Goal: Task Accomplishment & Management: Use online tool/utility

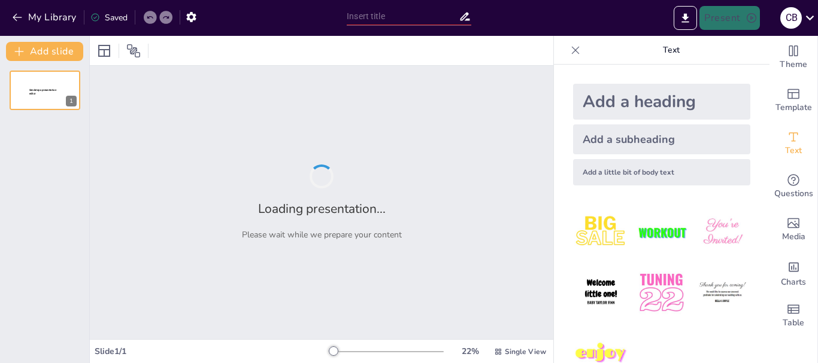
type input "La Biosfera: Un Ecosistema Global"
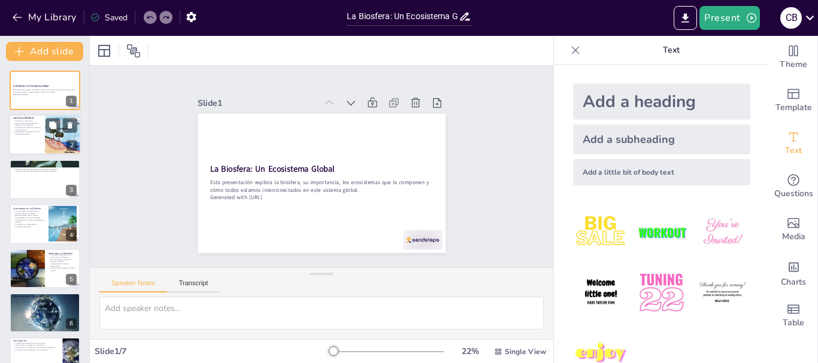
click at [49, 135] on div at bounding box center [63, 135] width 54 height 41
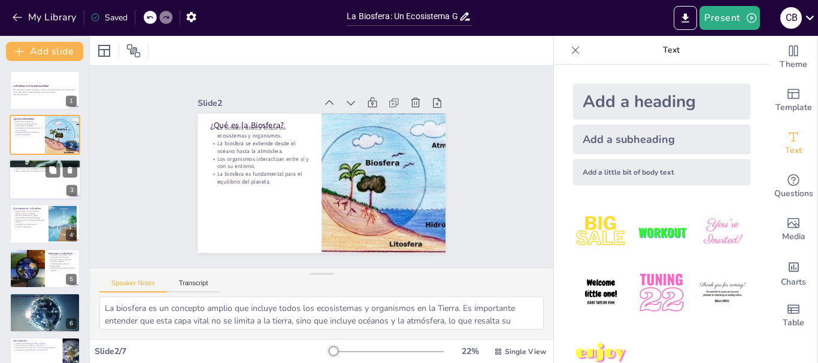
click at [43, 180] on div at bounding box center [45, 179] width 72 height 41
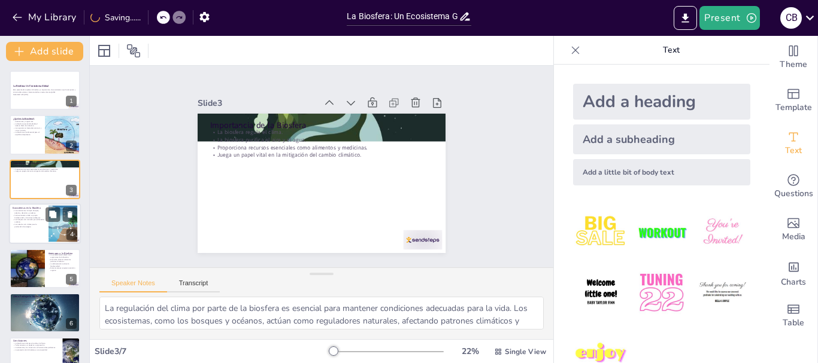
click at [45, 214] on div at bounding box center [45, 224] width 72 height 41
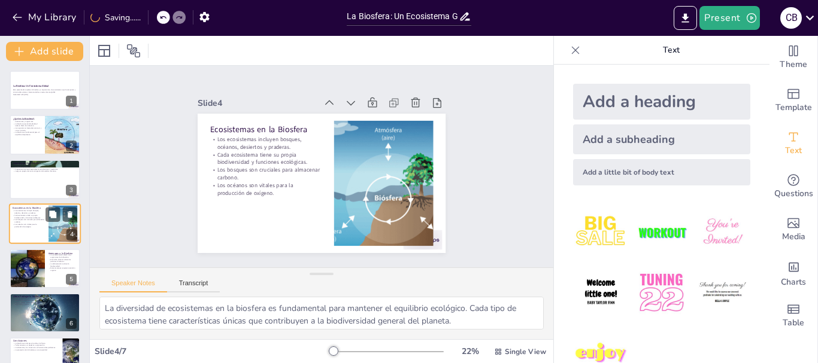
scroll to position [12, 0]
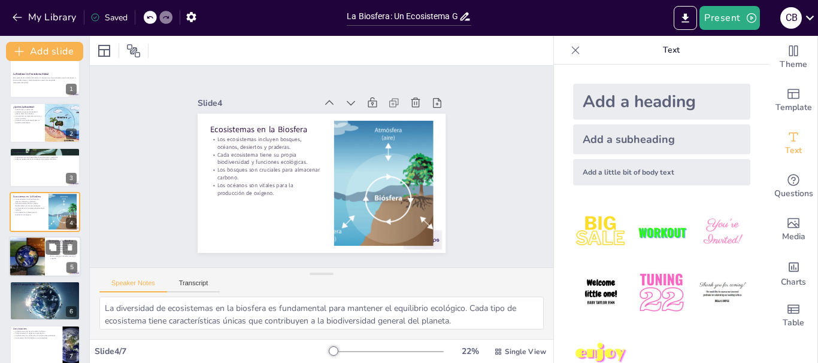
click at [38, 262] on div at bounding box center [27, 256] width 72 height 41
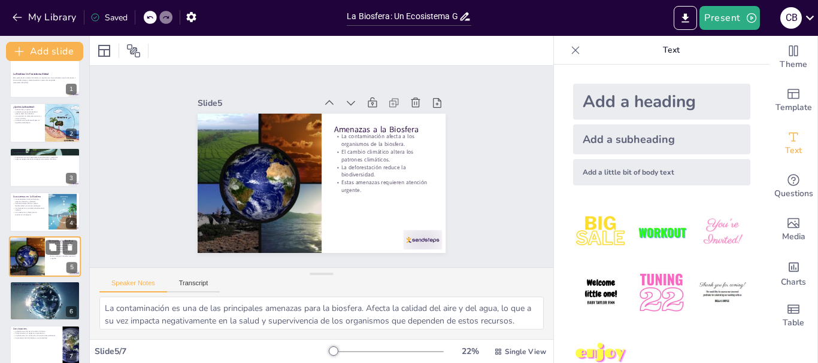
scroll to position [24, 0]
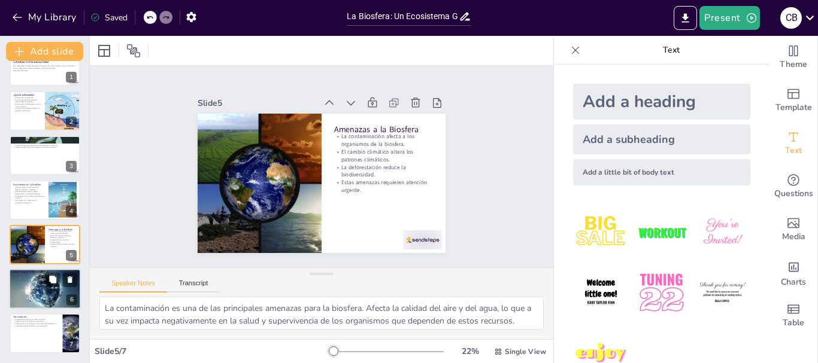
click at [38, 278] on p "Apoyar políticas sostenibles." at bounding box center [45, 279] width 65 height 2
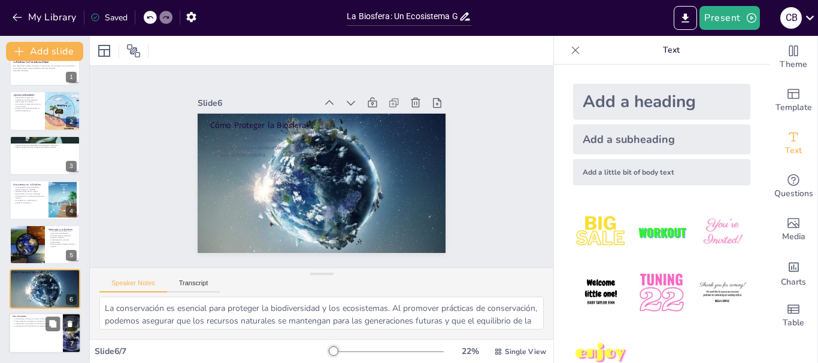
click at [38, 317] on p "Conclusiones" at bounding box center [36, 317] width 47 height 4
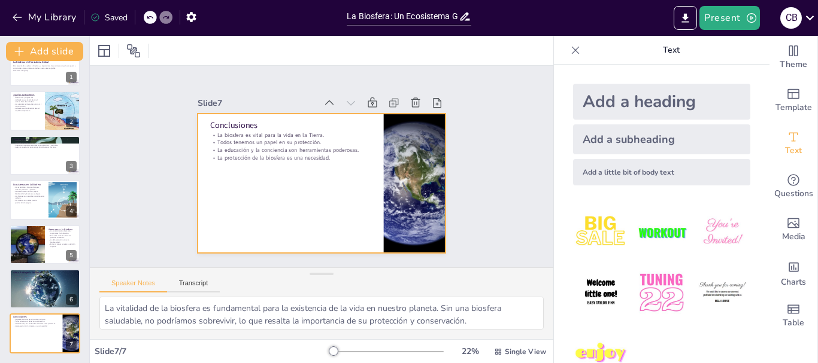
click at [261, 169] on div at bounding box center [337, 173] width 228 height 283
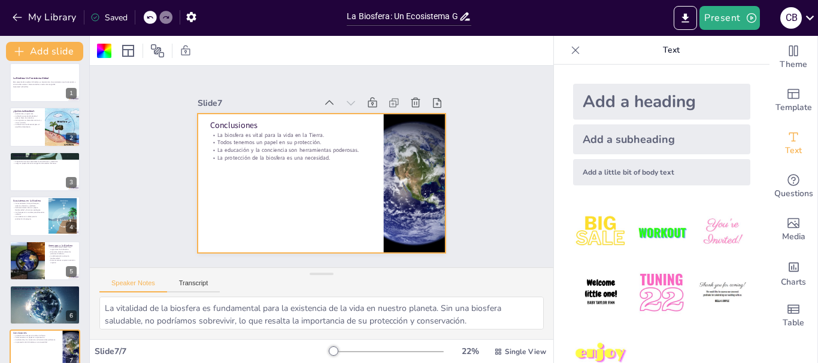
scroll to position [0, 0]
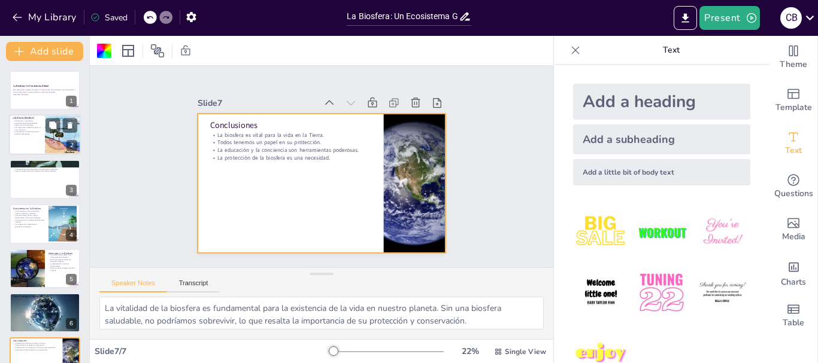
click at [29, 120] on p "La biosfera abarca todos los ecosistemas y organismos." at bounding box center [27, 120] width 29 height 4
type textarea "La biosfera es un concepto amplio que incluye todos los ecosistemas y organismo…"
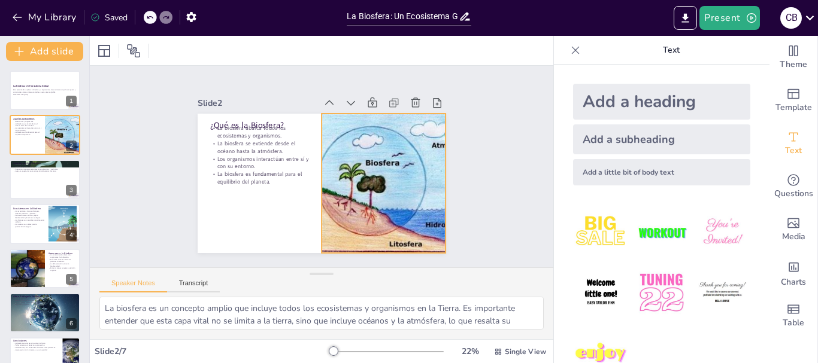
click at [327, 162] on div at bounding box center [332, 104] width 159 height 200
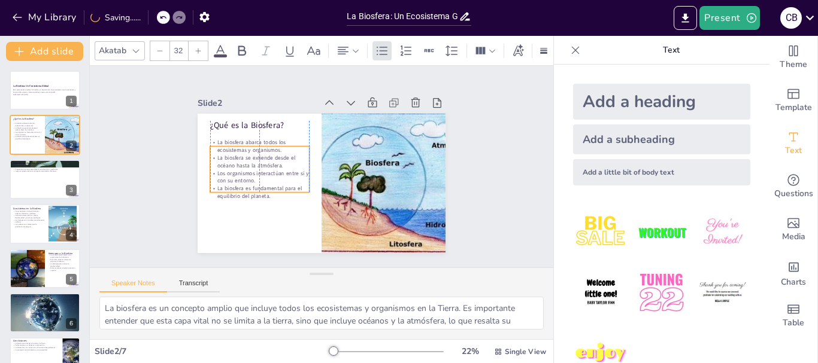
drag, startPoint x: 269, startPoint y: 162, endPoint x: 269, endPoint y: 176, distance: 14.4
click at [269, 163] on p "Los organismos interactúan entre sí y con su entorno." at bounding box center [286, 114] width 54 height 97
click at [584, 137] on div "Add a subheading" at bounding box center [661, 140] width 177 height 30
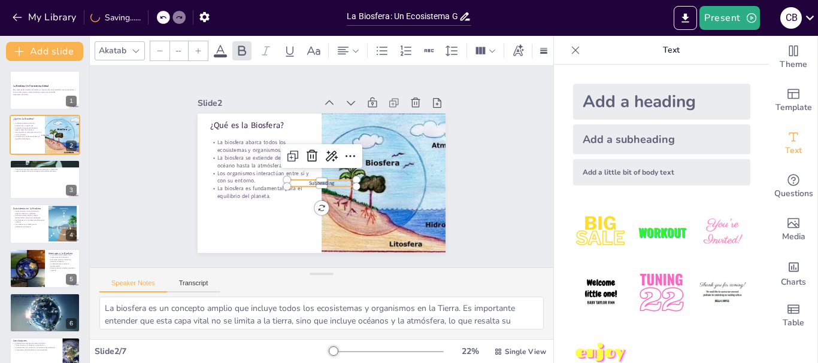
type input "38"
click at [588, 29] on div "Present c b" at bounding box center [647, 18] width 341 height 24
click at [478, 162] on div "Slide 1 La Biosfera: Un Ecosistema Global Esta presentación explora la biosfera…" at bounding box center [322, 167] width 460 height 480
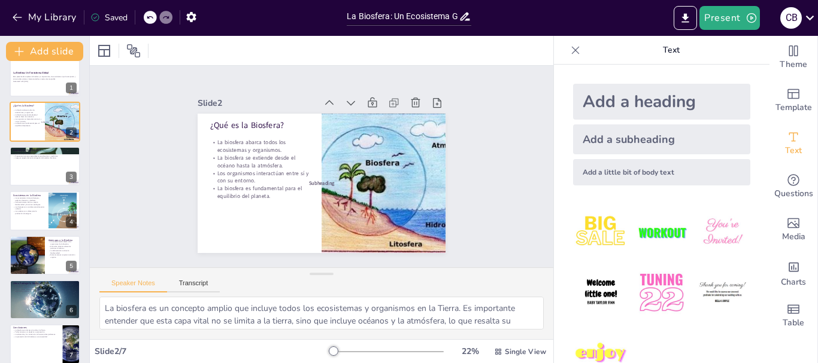
scroll to position [24, 0]
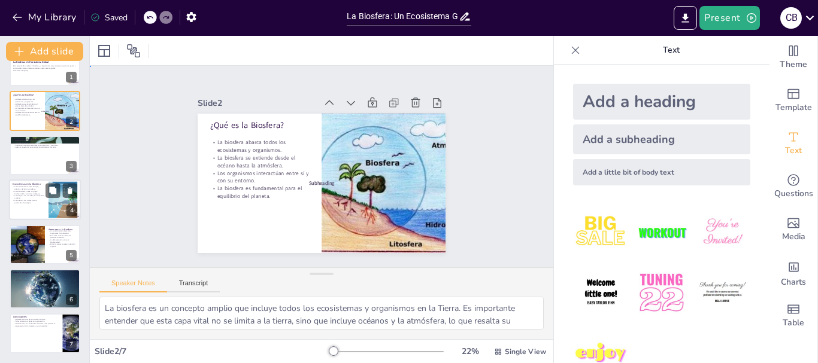
drag, startPoint x: 90, startPoint y: 221, endPoint x: 16, endPoint y: 211, distance: 74.4
click at [16, 211] on div "Document fonts Akatab Recently used Mulish Popular fonts Lato Montserrat Open S…" at bounding box center [409, 199] width 818 height 327
click at [16, 211] on div at bounding box center [45, 200] width 72 height 41
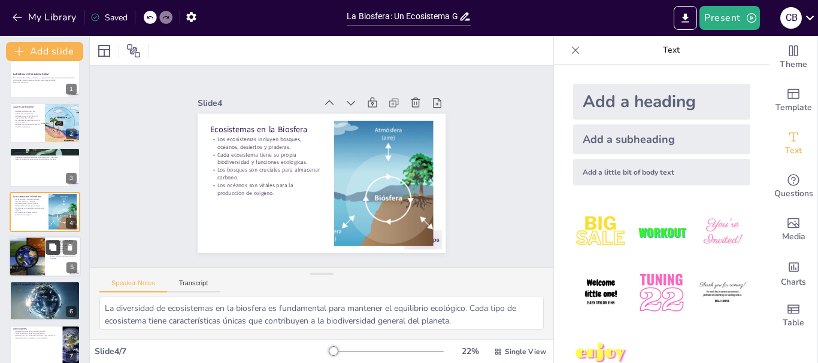
click at [56, 251] on icon at bounding box center [52, 247] width 7 height 7
type textarea "La contaminación es una de las principales amenazas para la biosfera. Afecta la…"
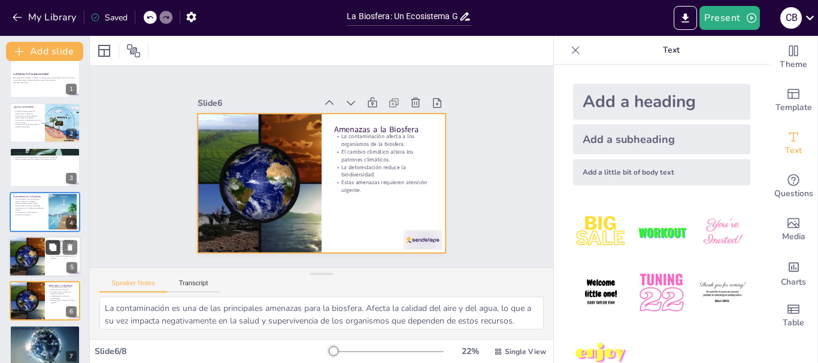
scroll to position [68, 0]
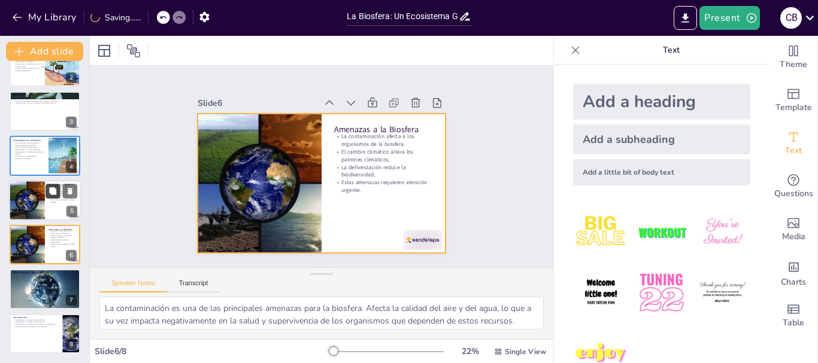
click at [56, 251] on div at bounding box center [45, 245] width 71 height 40
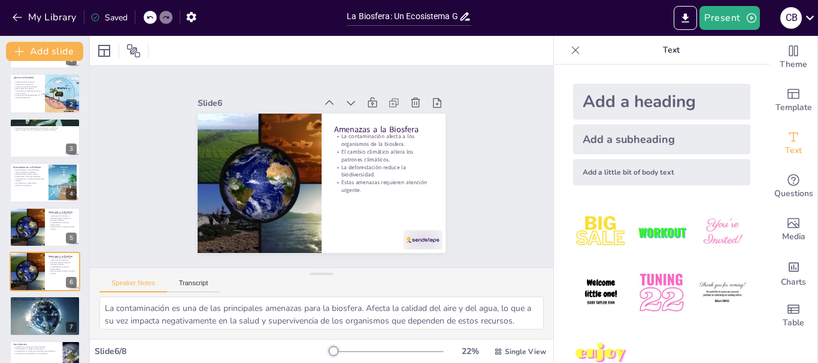
scroll to position [0, 0]
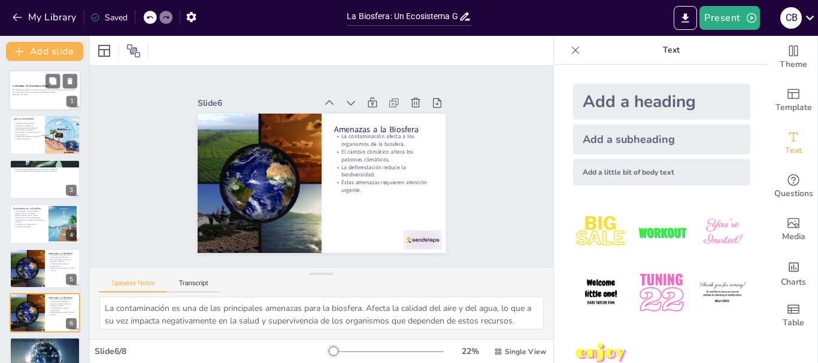
click at [38, 85] on strong "La Biosfera: Un Ecosistema Global" at bounding box center [31, 85] width 36 height 3
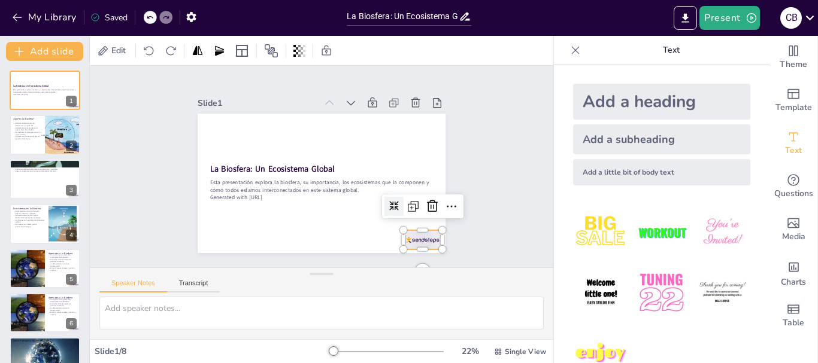
click at [249, 95] on div at bounding box center [228, 83] width 41 height 23
click at [425, 209] on icon at bounding box center [432, 206] width 14 height 14
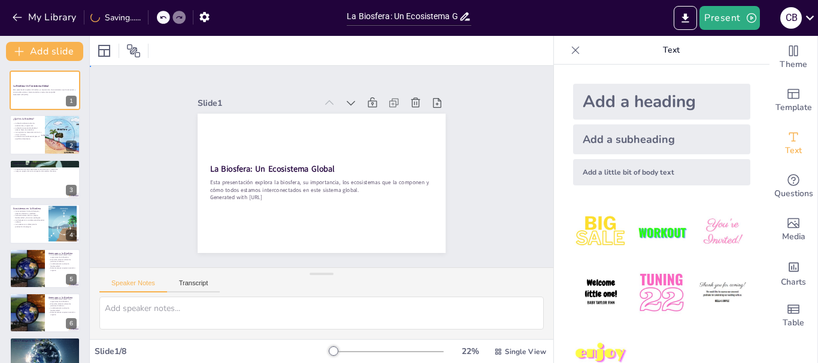
click at [488, 205] on div "Slide 1 La Biosfera: Un Ecosistema Global Esta presentación explora la biosfera…" at bounding box center [321, 166] width 335 height 503
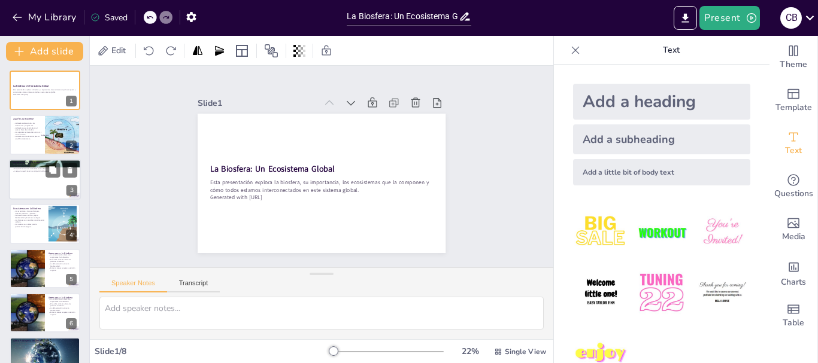
click at [38, 172] on p "Juega un papel vital en la mitigación del cambio climático." at bounding box center [45, 171] width 65 height 2
type textarea "La regulación del clima por parte de la biosfera es esencial para mantener cond…"
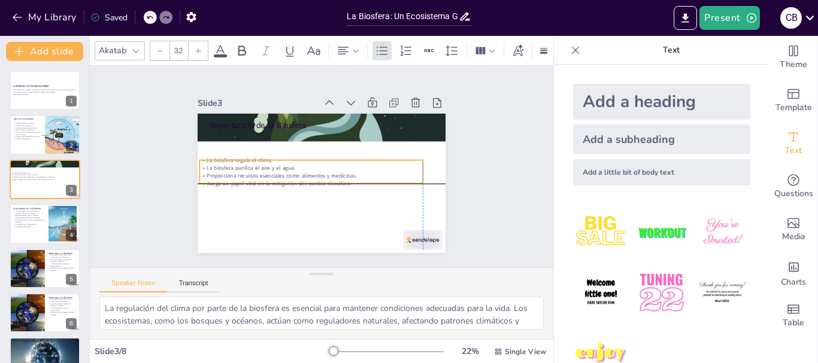
drag, startPoint x: 256, startPoint y: 128, endPoint x: 248, endPoint y: 157, distance: 30.8
click at [248, 157] on p "La biosfera regula el clima." at bounding box center [310, 160] width 223 height 8
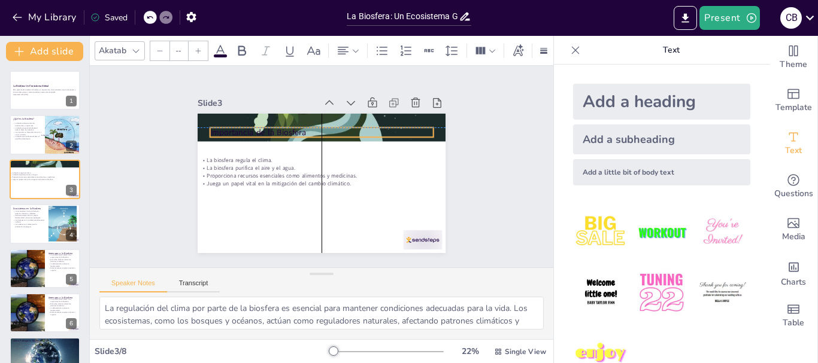
type input "48"
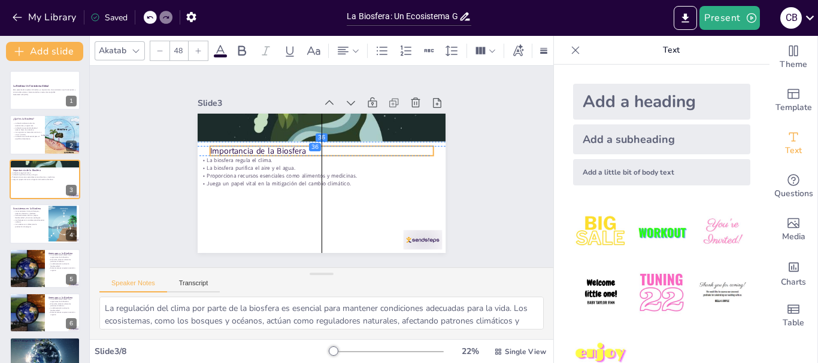
drag, startPoint x: 290, startPoint y: 116, endPoint x: 287, endPoint y: 139, distance: 23.5
click at [287, 114] on div "Importancia de la Biosfera La biosfera regula el clima. La biosfera purifica el…" at bounding box center [322, 114] width 248 height 0
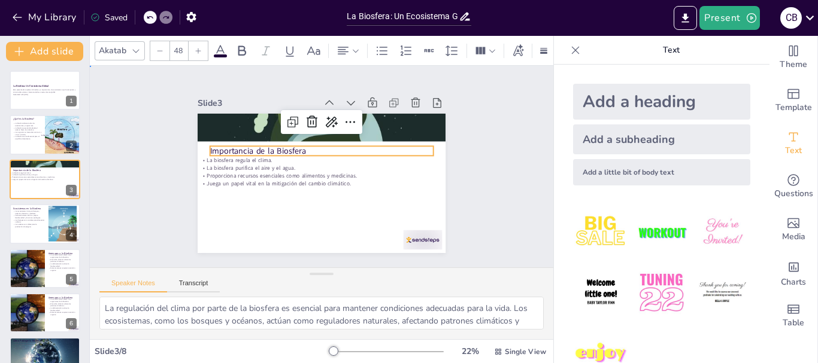
click at [507, 108] on div "Slide 1 La Biosfera: Un Ecosistema Global Esta presentación explora la biosfera…" at bounding box center [322, 167] width 480 height 460
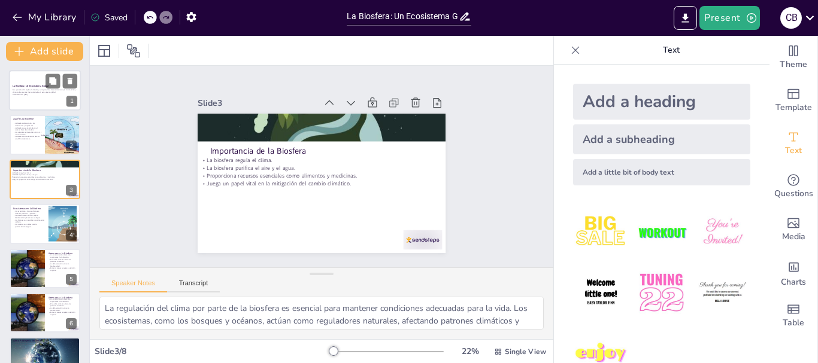
click at [36, 75] on div at bounding box center [45, 90] width 72 height 41
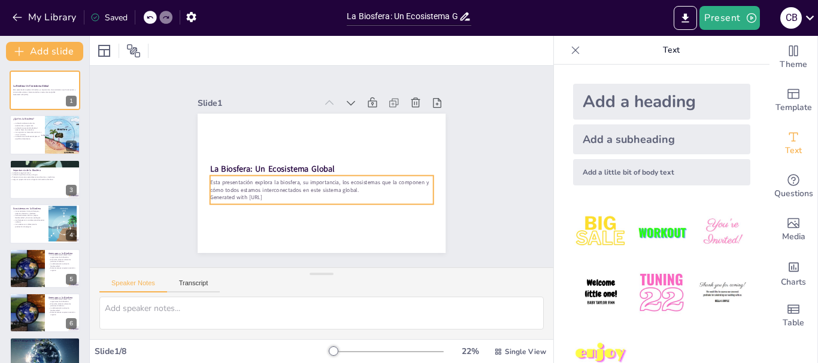
click at [259, 193] on p "Generated with [URL]" at bounding box center [294, 151] width 119 height 197
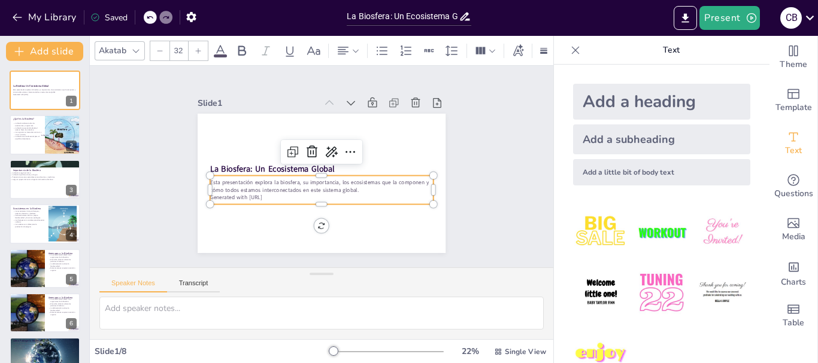
click at [259, 193] on p "Generated with [URL]" at bounding box center [300, 190] width 171 height 155
drag, startPoint x: 259, startPoint y: 193, endPoint x: 272, endPoint y: 193, distance: 13.8
click at [272, 194] on p "Generated with [URL]" at bounding box center [321, 198] width 223 height 8
click at [272, 139] on p "Generated with [URL]" at bounding box center [321, 136] width 223 height 8
drag, startPoint x: 272, startPoint y: 193, endPoint x: 208, endPoint y: 193, distance: 64.1
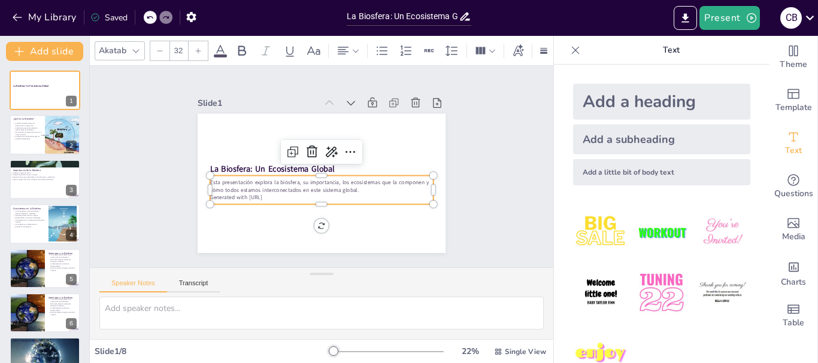
click at [215, 193] on p "Generated with [URL]" at bounding box center [300, 143] width 171 height 155
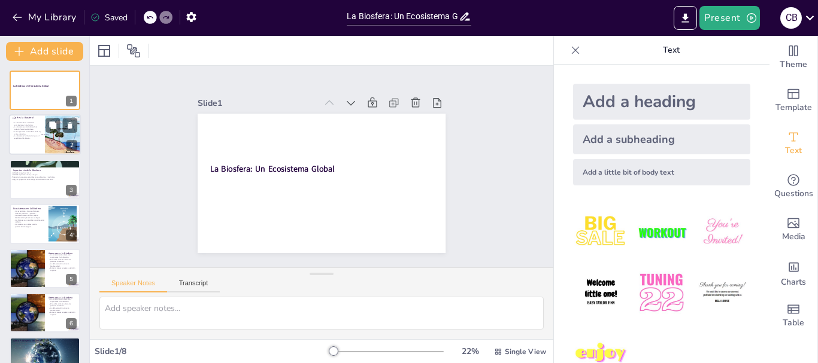
click at [28, 128] on p "La biosfera se extiende desde el océano hasta la atmósfera." at bounding box center [27, 128] width 29 height 4
type textarea "La biosfera es un concepto amplio que incluye todos los ecosistemas y organismo…"
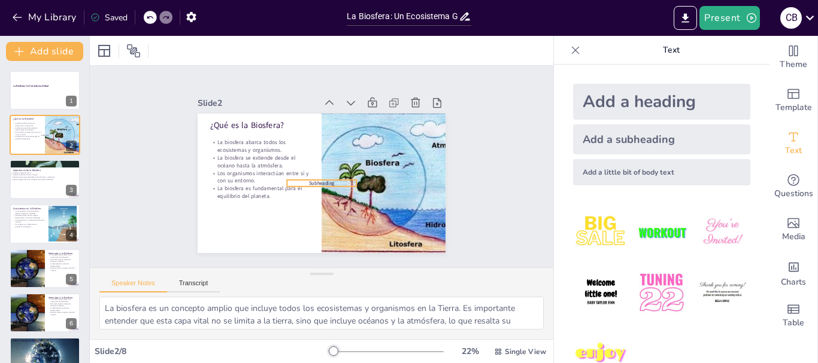
click at [324, 162] on span "Subheading" at bounding box center [313, 152] width 25 height 19
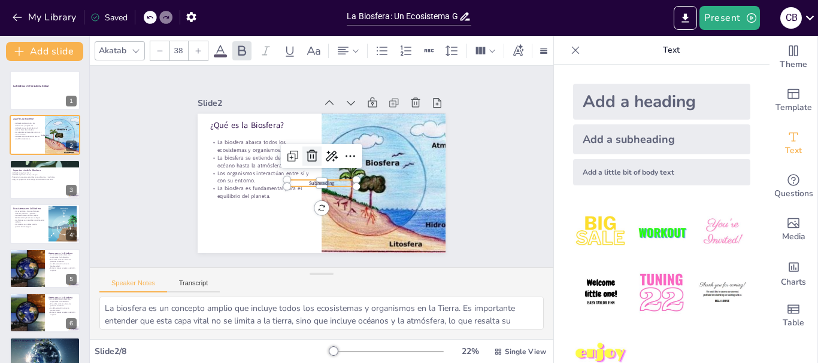
click at [313, 156] on icon at bounding box center [323, 152] width 20 height 20
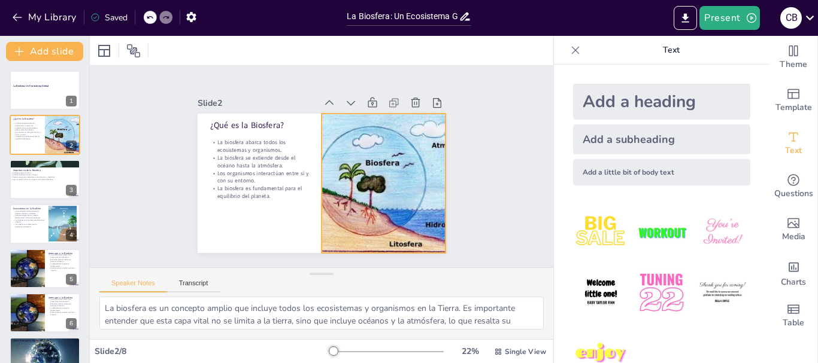
click at [427, 222] on div at bounding box center [361, 216] width 232 height 222
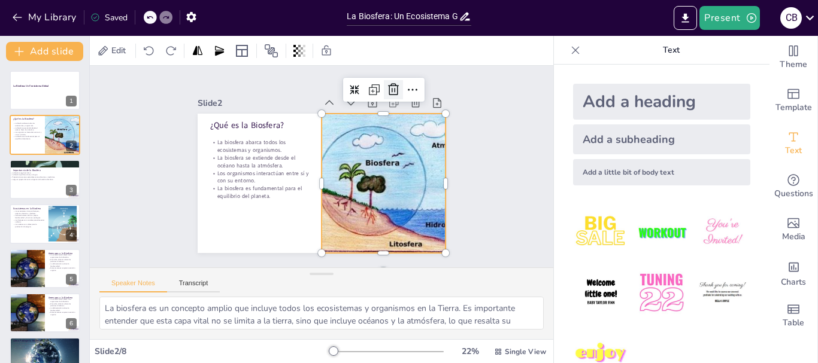
click at [386, 83] on icon at bounding box center [393, 90] width 14 height 14
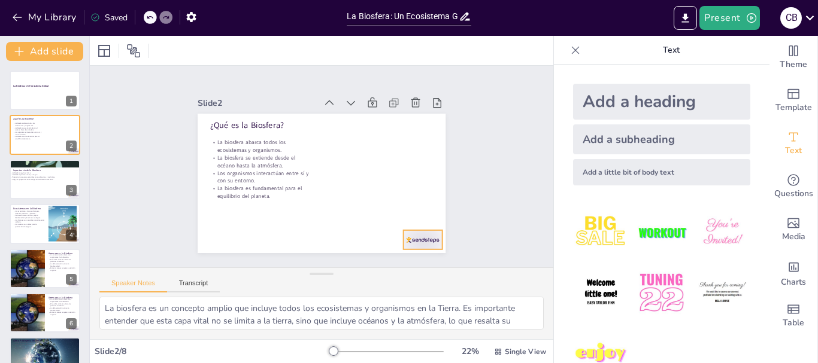
click at [418, 230] on div at bounding box center [422, 239] width 39 height 19
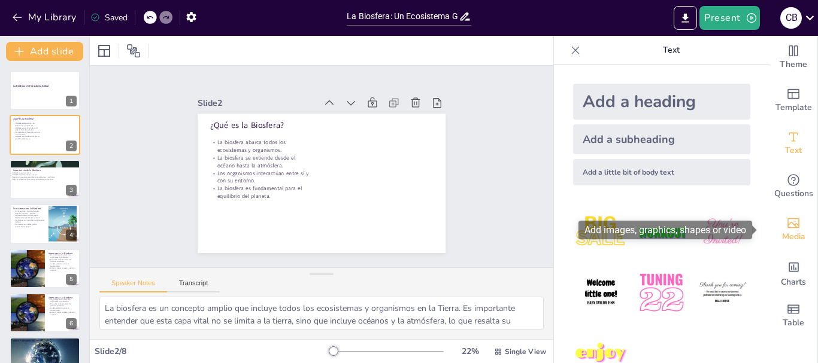
click at [787, 220] on icon "Add images, graphics, shapes or video" at bounding box center [793, 223] width 14 height 14
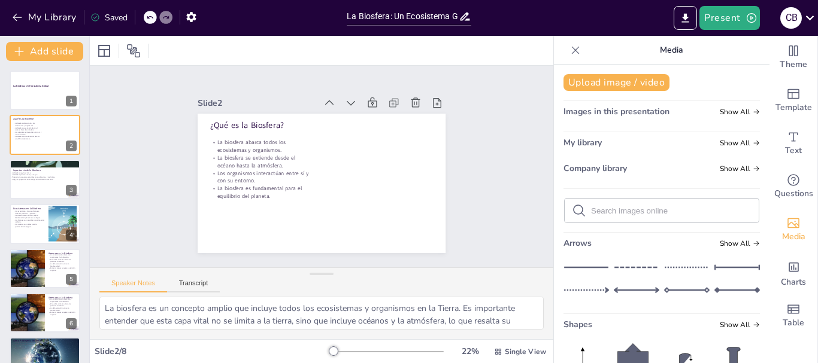
click at [667, 214] on input "text" at bounding box center [671, 211] width 160 height 9
type input "BIOSFERA"
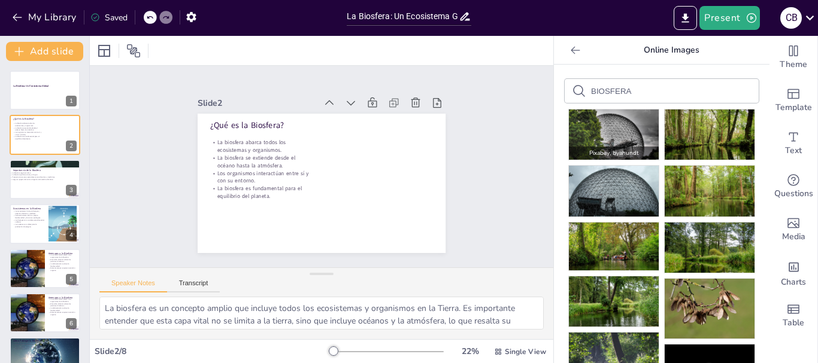
click at [626, 128] on img at bounding box center [614, 135] width 90 height 50
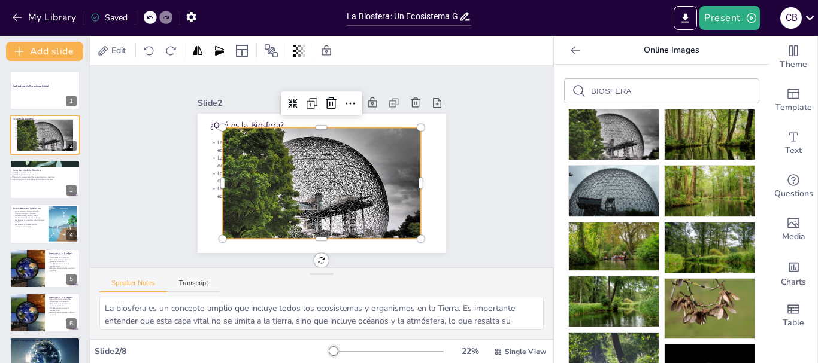
click at [381, 173] on div at bounding box center [316, 151] width 223 height 168
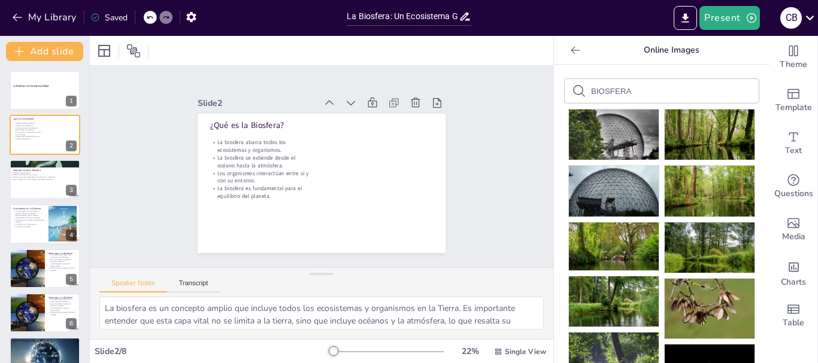
click at [675, 51] on p "Online Images" at bounding box center [671, 50] width 172 height 29
click at [691, 20] on icon "Export to PowerPoint" at bounding box center [685, 18] width 13 height 13
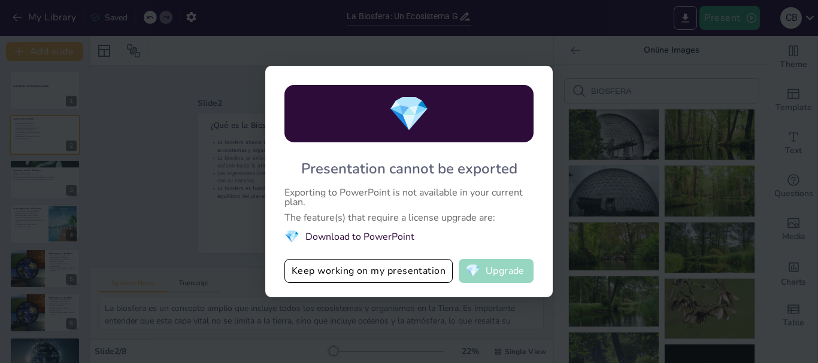
click at [507, 273] on button "💎 Upgrade" at bounding box center [496, 271] width 75 height 24
